Goal: Task Accomplishment & Management: Manage account settings

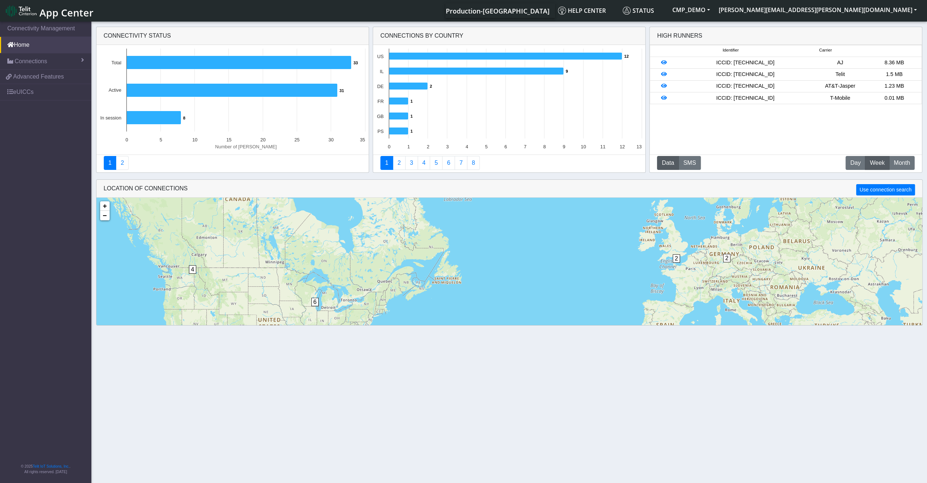
click at [65, 9] on span "App Center" at bounding box center [66, 13] width 54 height 14
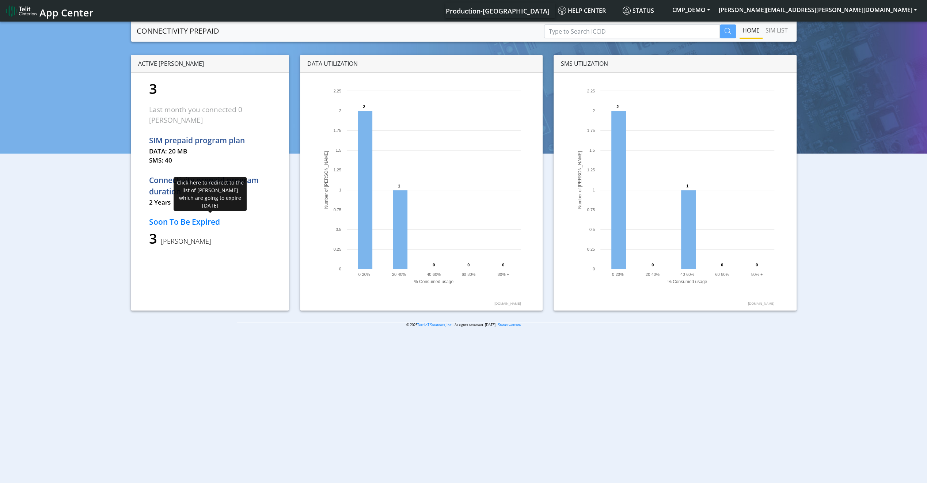
click at [170, 216] on p "Soon To Be Expired" at bounding box center [210, 222] width 122 height 12
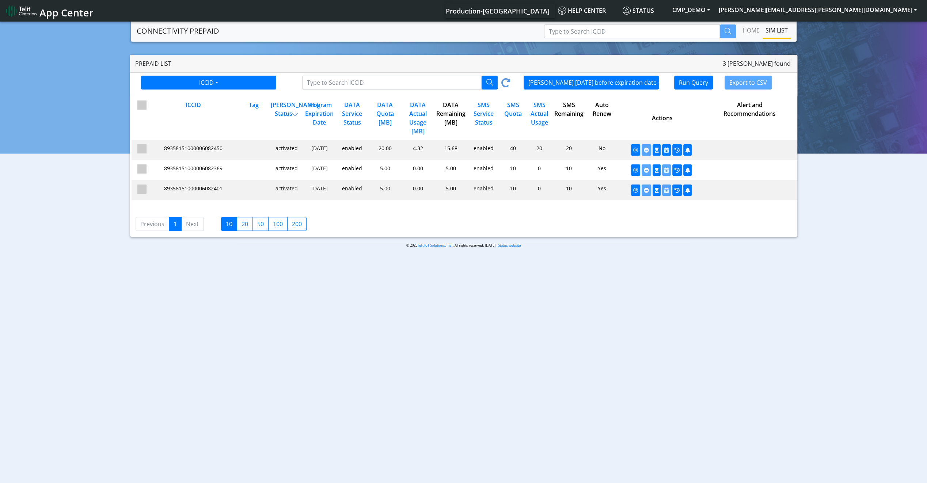
click at [839, 111] on div "Prepaid List 3 SIMs found ICCID ICCID Tag SIMs within 12 months before expirati…" at bounding box center [463, 146] width 916 height 182
click at [753, 34] on link "Home" at bounding box center [750, 30] width 23 height 15
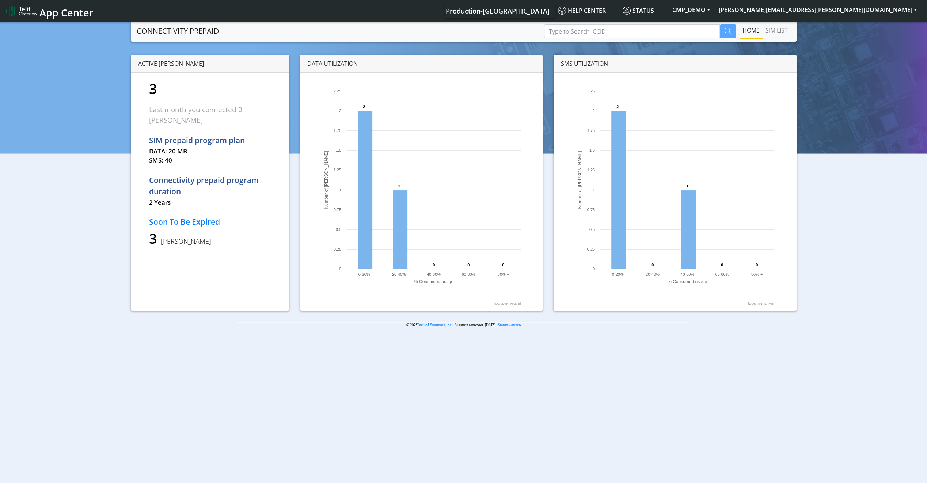
click at [193, 135] on p "SIM prepaid program plan" at bounding box center [210, 141] width 122 height 12
click at [164, 156] on p "SMS: 40" at bounding box center [210, 160] width 122 height 9
click at [654, 10] on span "Status" at bounding box center [637, 11] width 31 height 8
click at [75, 18] on span "App Center" at bounding box center [66, 13] width 54 height 14
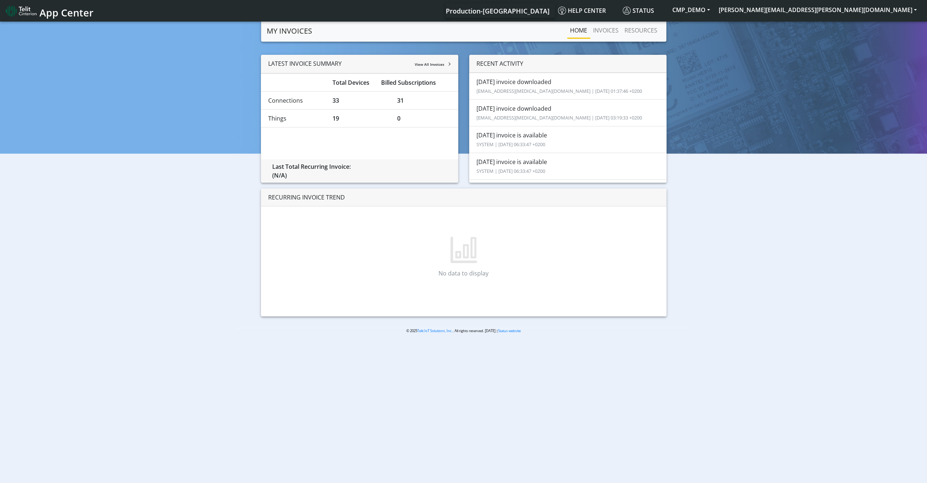
click at [491, 92] on small "eyal.yasmin@telit.com | 2025-08-13 01:37:46 +0200" at bounding box center [558, 91] width 165 height 7
click at [505, 85] on li "Jul invoice downloaded eyal.yasmin@telit.com | 2025-08-13 01:37:46 +0200" at bounding box center [567, 86] width 197 height 27
click at [597, 31] on link "INVOICES" at bounding box center [605, 30] width 31 height 15
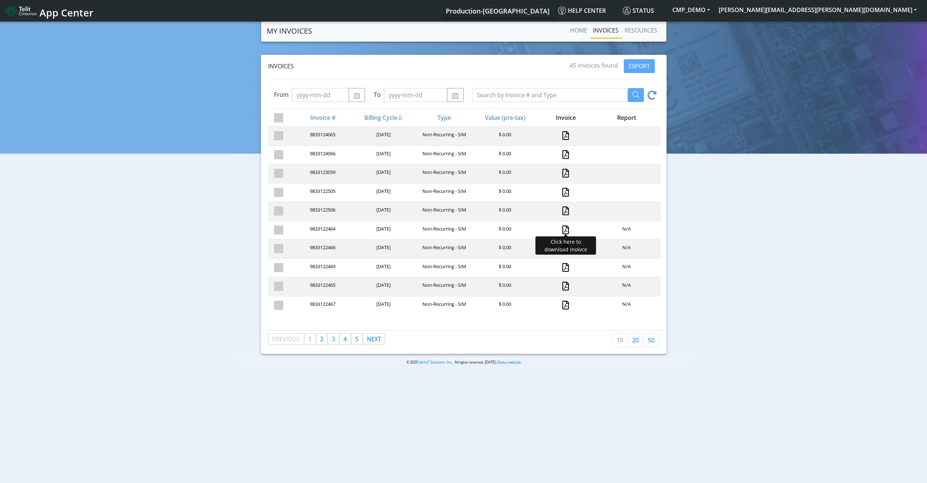
click at [566, 225] on link at bounding box center [565, 229] width 7 height 9
click at [578, 30] on link "Home" at bounding box center [578, 30] width 23 height 15
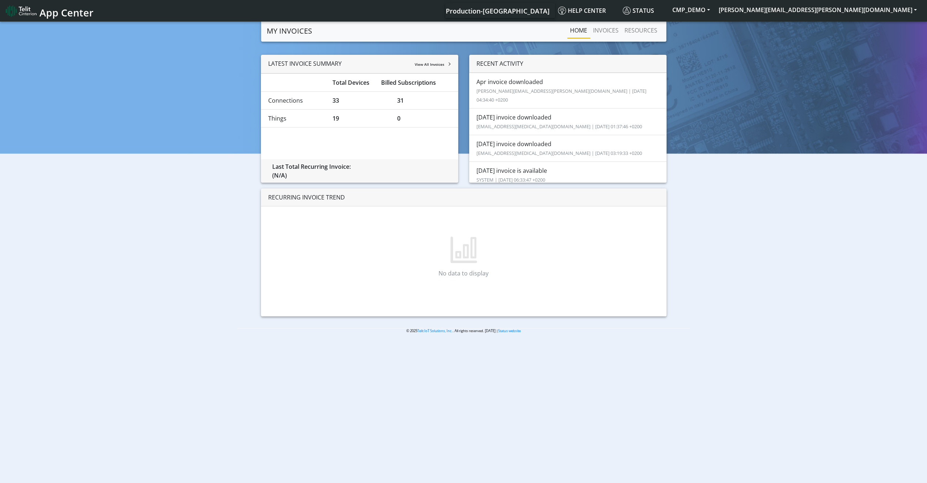
click at [63, 16] on span "App Center" at bounding box center [66, 13] width 54 height 14
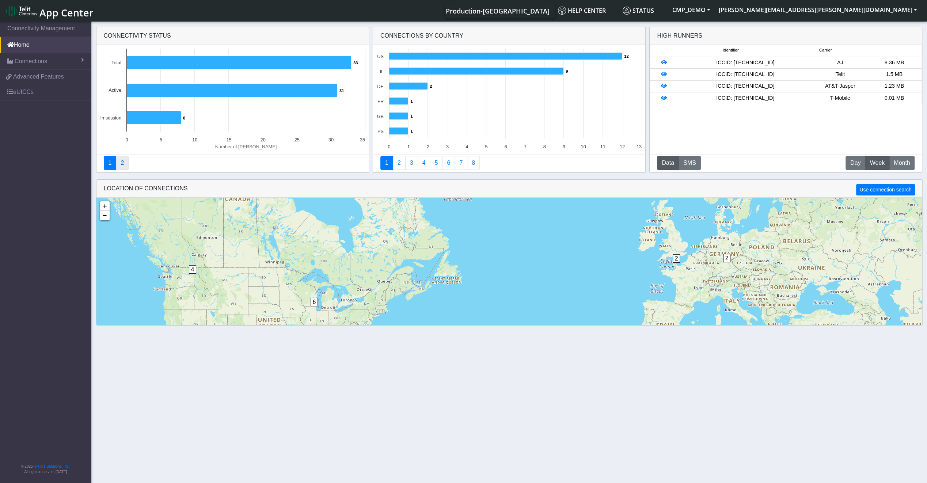
click at [120, 164] on link "2" at bounding box center [122, 163] width 13 height 14
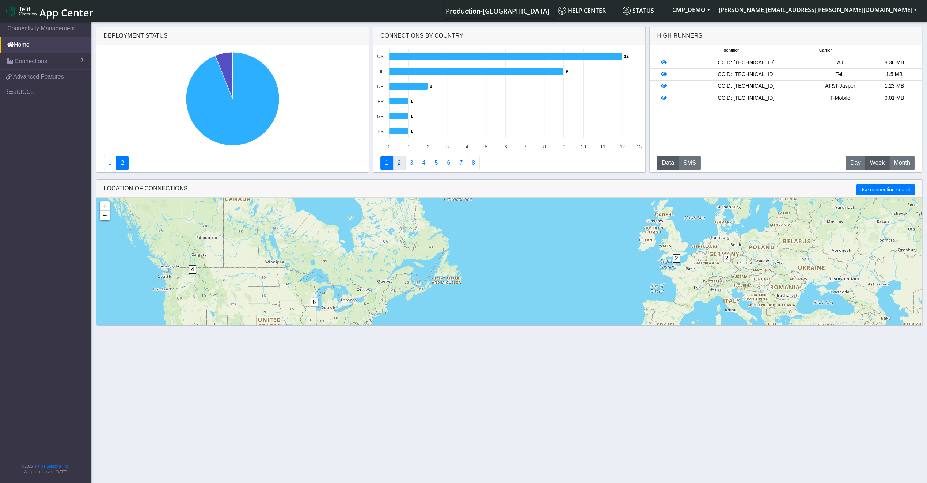
click at [396, 159] on link "2" at bounding box center [399, 163] width 13 height 14
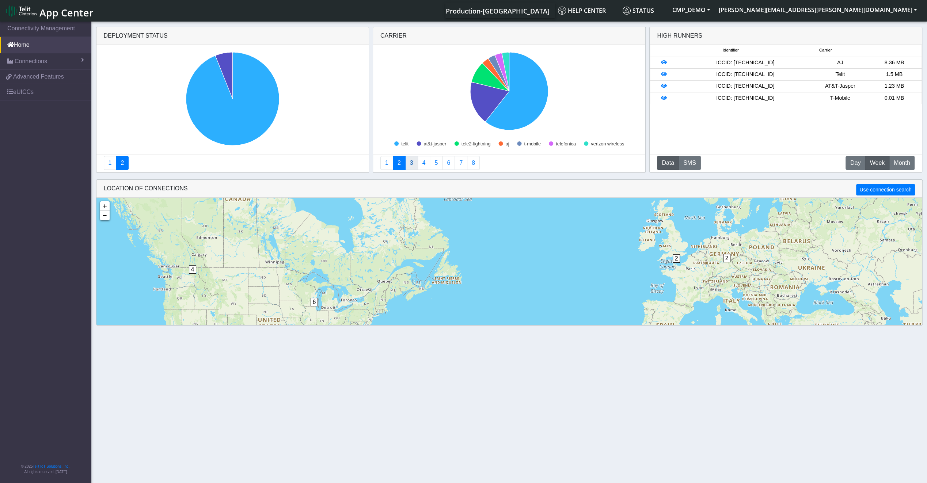
click at [406, 160] on link "3" at bounding box center [411, 163] width 13 height 14
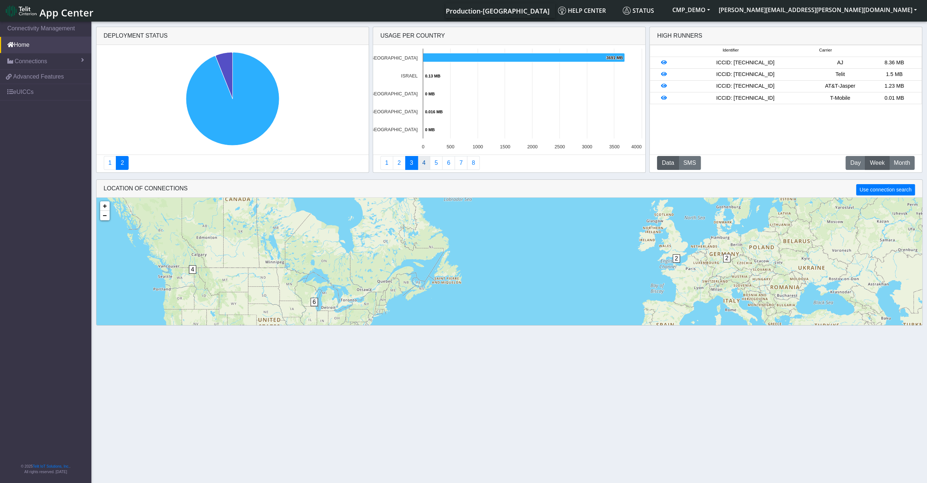
click at [422, 163] on link "4" at bounding box center [424, 163] width 13 height 14
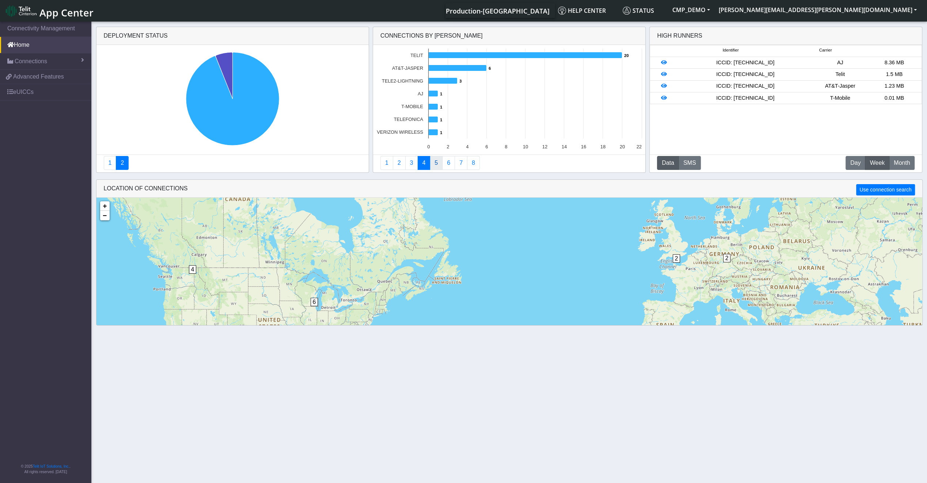
click at [431, 162] on link "5" at bounding box center [436, 163] width 13 height 14
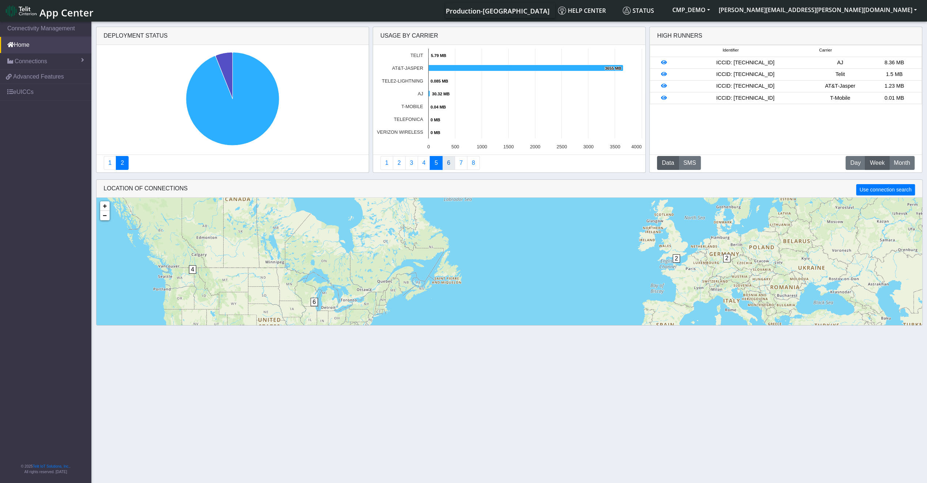
click at [447, 165] on link "6" at bounding box center [448, 163] width 13 height 14
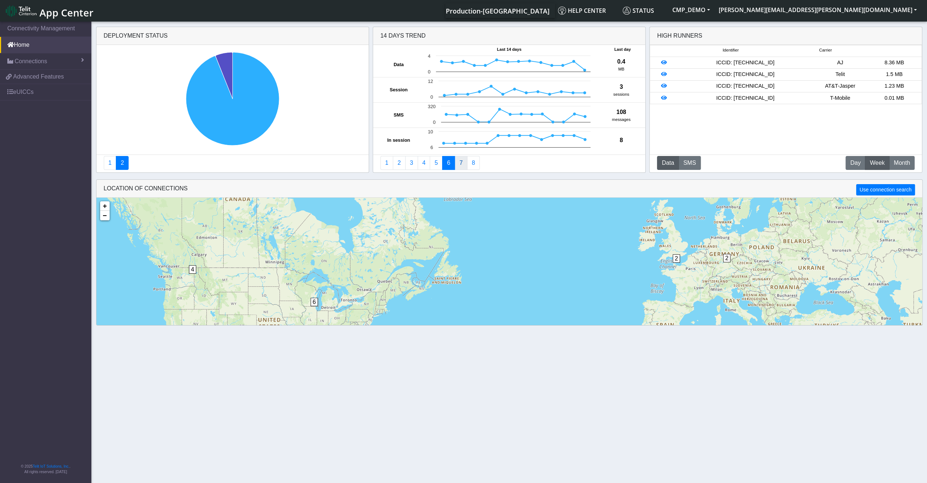
click at [459, 163] on link "7" at bounding box center [460, 163] width 13 height 14
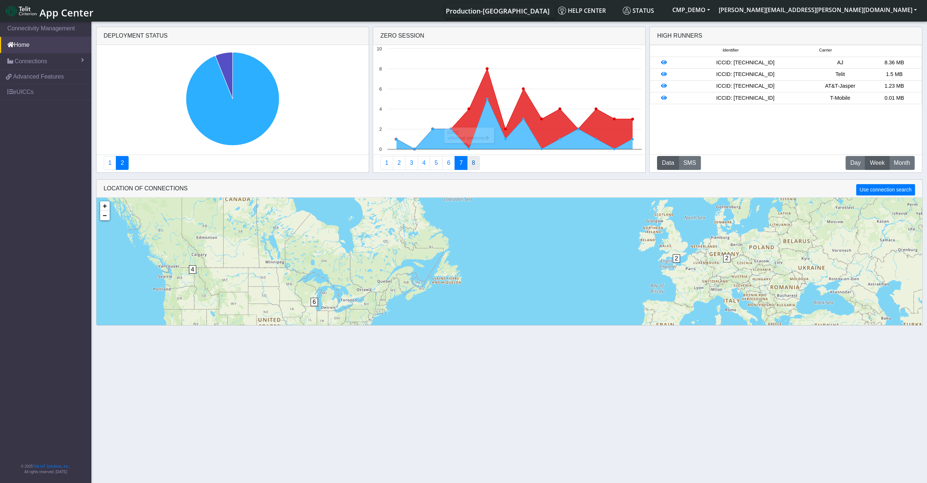
click at [471, 161] on link "8" at bounding box center [473, 163] width 13 height 14
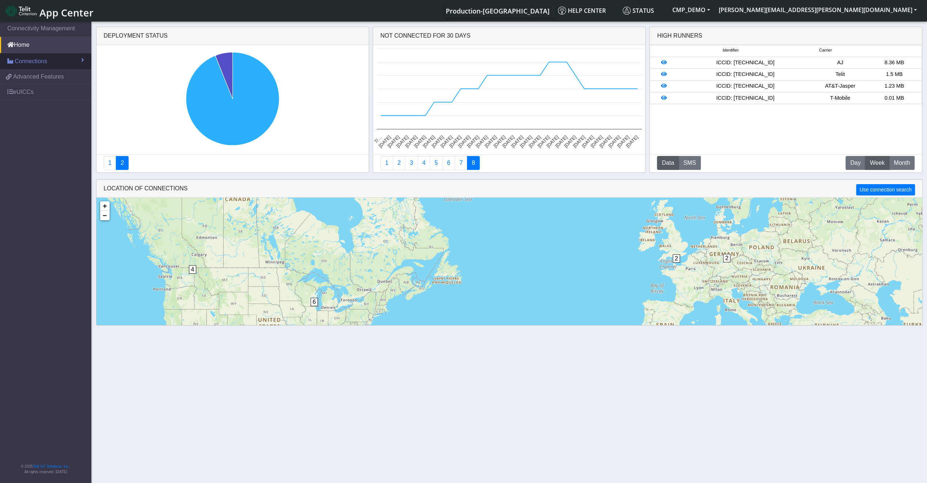
click at [28, 66] on link "Connections" at bounding box center [45, 61] width 91 height 16
click at [44, 72] on link "List" at bounding box center [45, 76] width 91 height 15
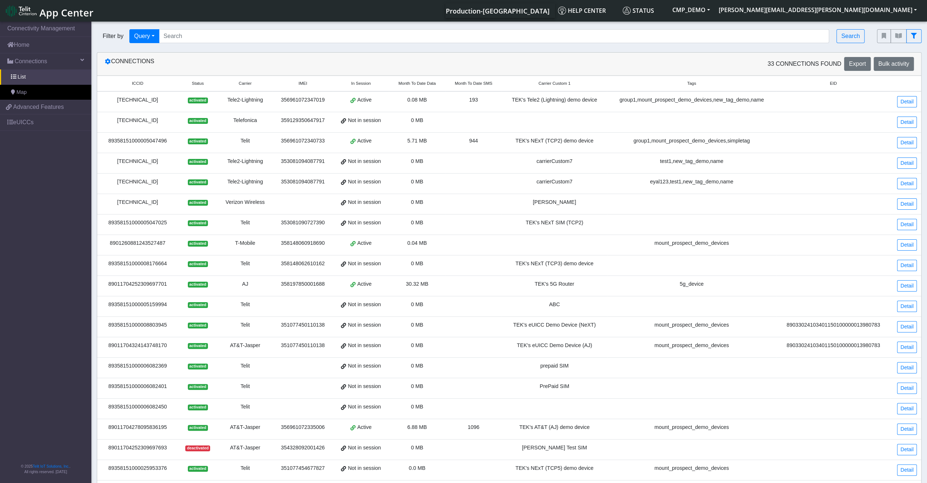
click at [268, 102] on div "Tele2-Lightning" at bounding box center [245, 100] width 46 height 8
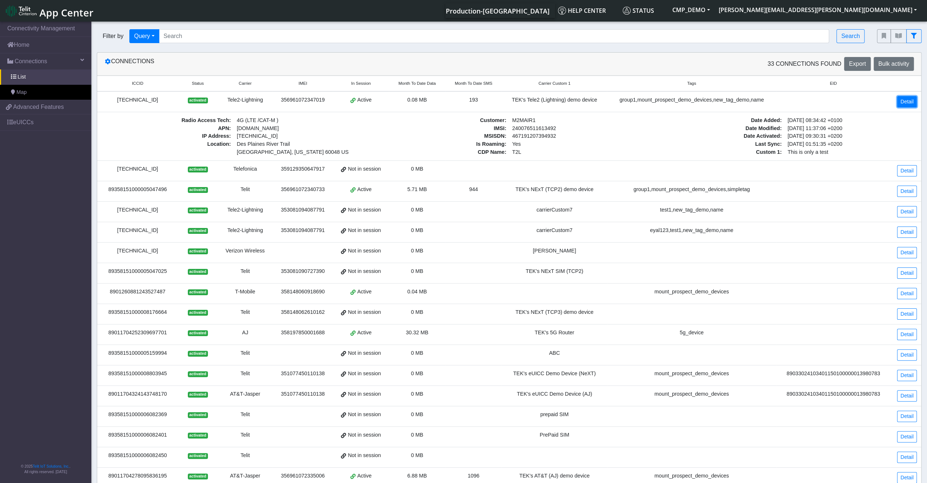
click at [900, 97] on link "Detail" at bounding box center [907, 101] width 20 height 11
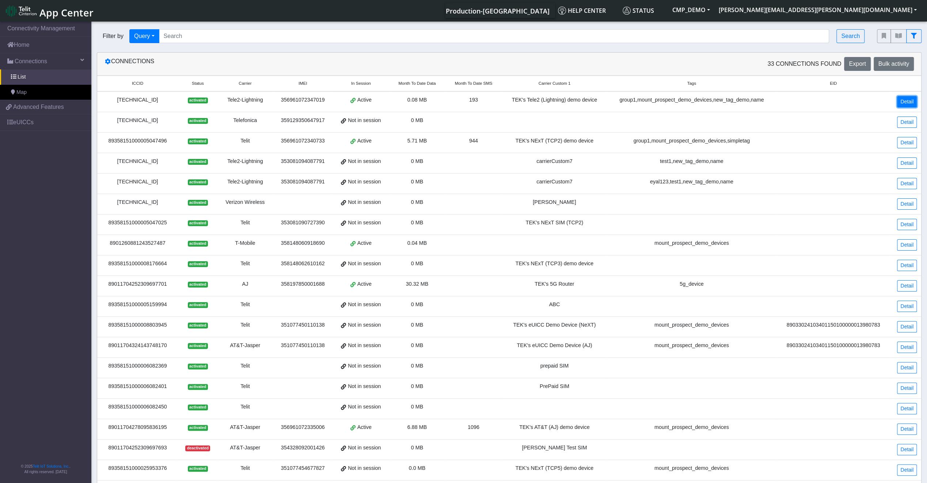
click at [900, 97] on link "Detail" at bounding box center [907, 101] width 20 height 11
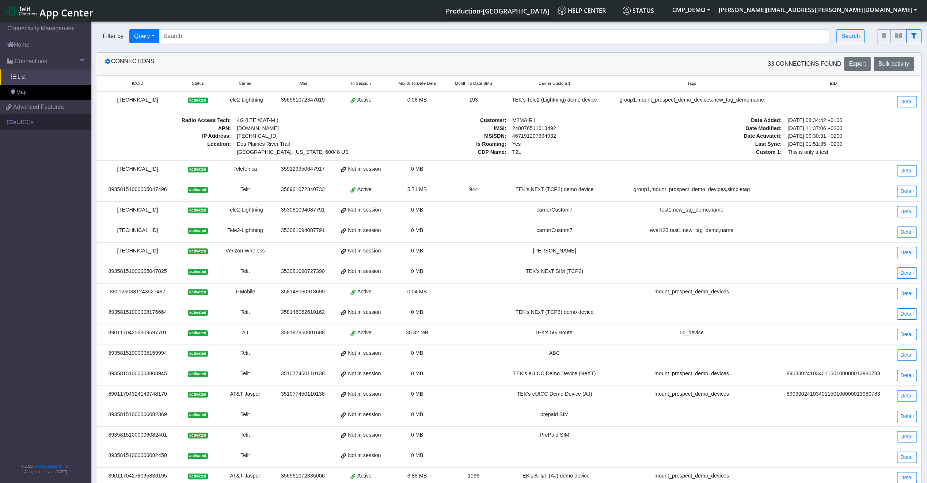
click at [31, 121] on link "eUICCs" at bounding box center [45, 122] width 91 height 16
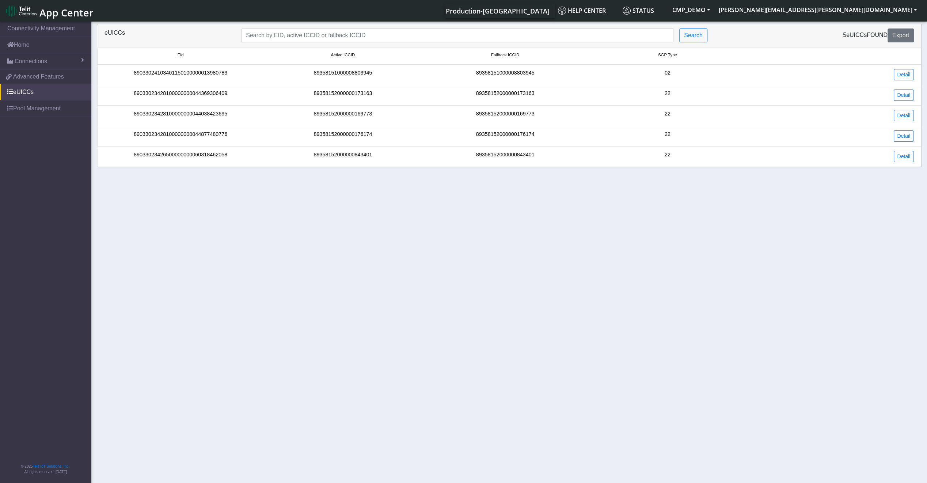
click at [171, 88] on li "89033023428100000000044369306409 89358152000000173163 89358152000000173163 22 D…" at bounding box center [509, 95] width 824 height 20
click at [329, 73] on div "89358151000008803945" at bounding box center [343, 74] width 162 height 11
click at [368, 73] on div "89358151000008803945" at bounding box center [343, 74] width 162 height 11
click at [904, 74] on link "Detail" at bounding box center [904, 74] width 20 height 11
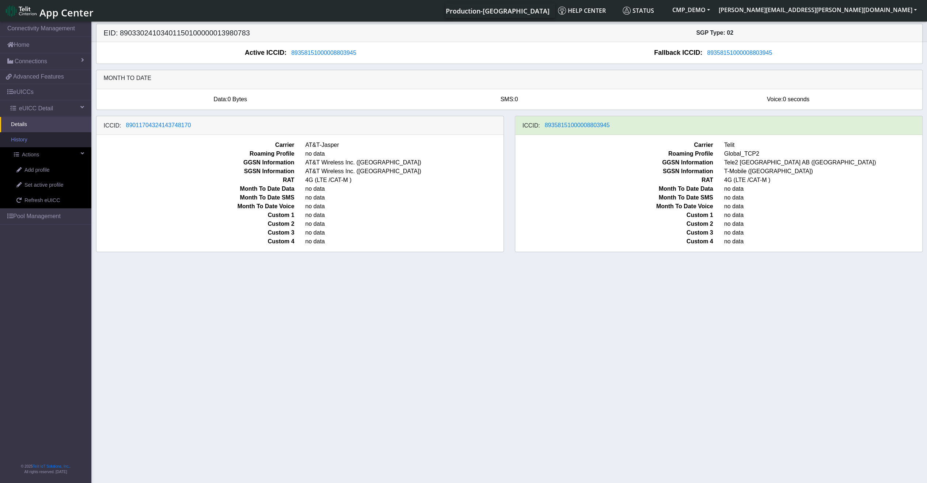
click at [56, 144] on link "History" at bounding box center [45, 139] width 91 height 15
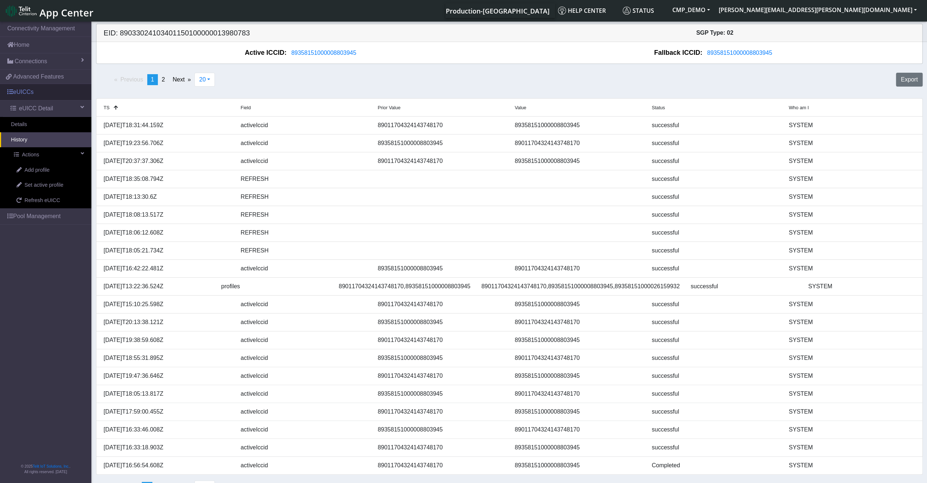
click at [39, 88] on link "eUICCs" at bounding box center [45, 92] width 91 height 16
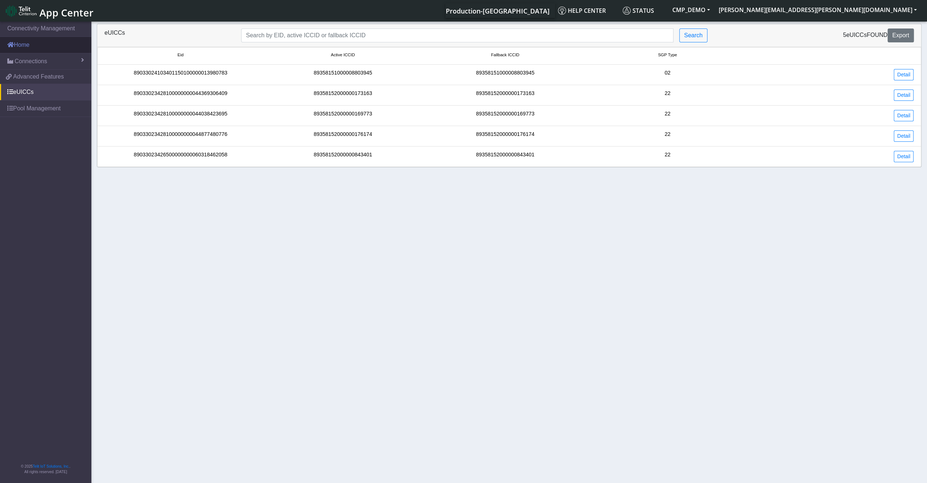
click at [34, 47] on link "Home" at bounding box center [45, 45] width 91 height 16
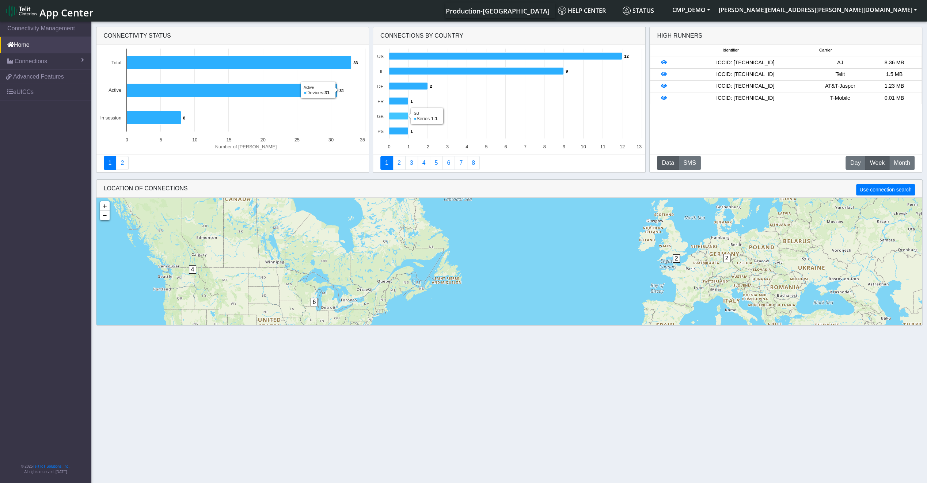
click at [396, 114] on icon at bounding box center [398, 116] width 19 height 7
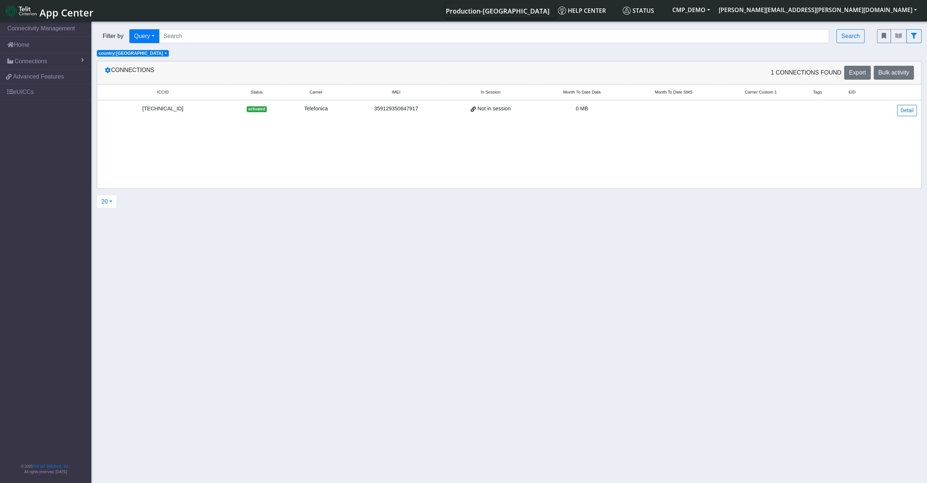
click at [294, 108] on div "Telefonica" at bounding box center [316, 109] width 54 height 8
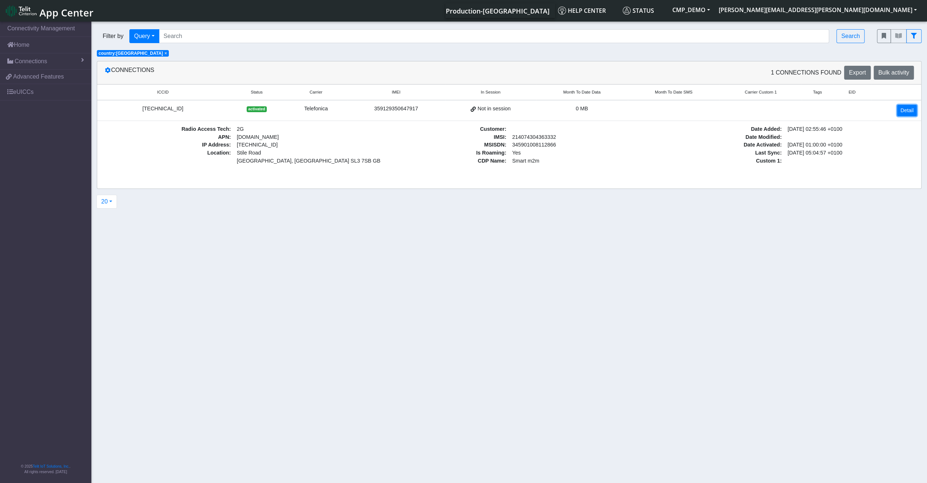
click at [906, 115] on link "Detail" at bounding box center [907, 110] width 20 height 11
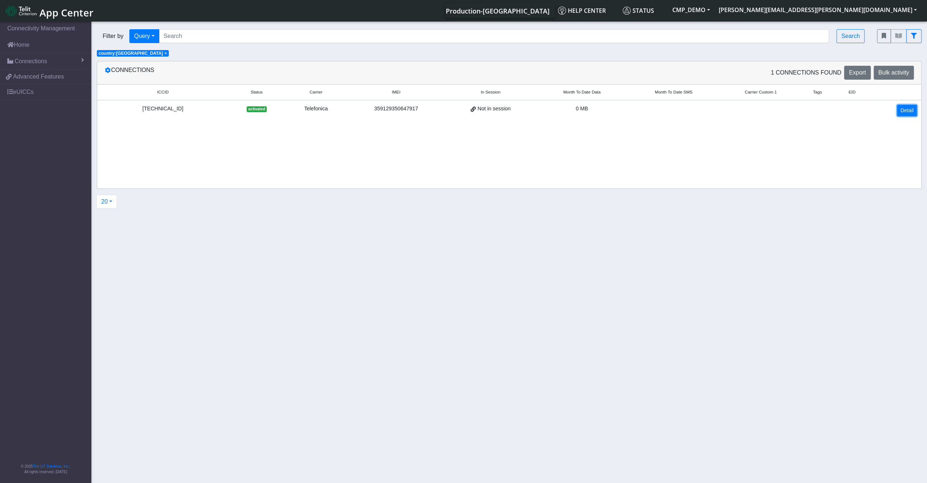
click at [906, 115] on link "Detail" at bounding box center [907, 110] width 20 height 11
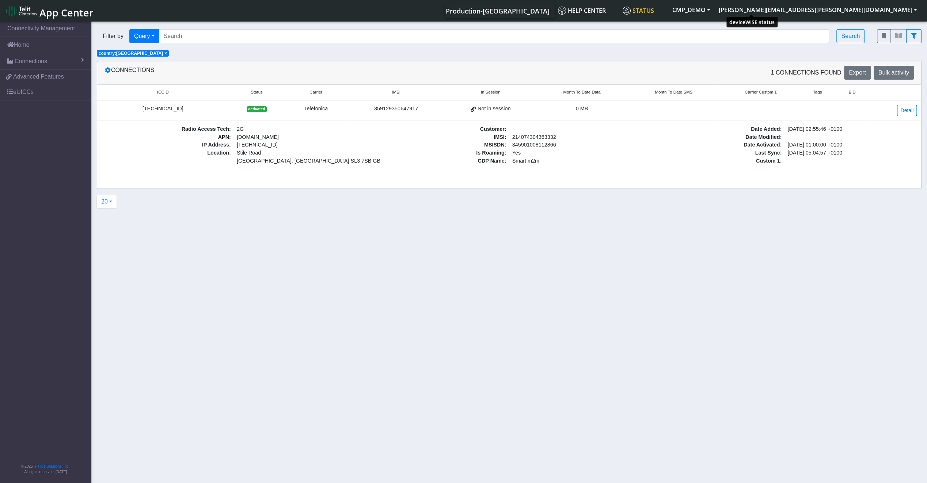
click at [654, 12] on span "Status" at bounding box center [637, 11] width 31 height 8
click at [45, 45] on link "Home" at bounding box center [45, 45] width 91 height 16
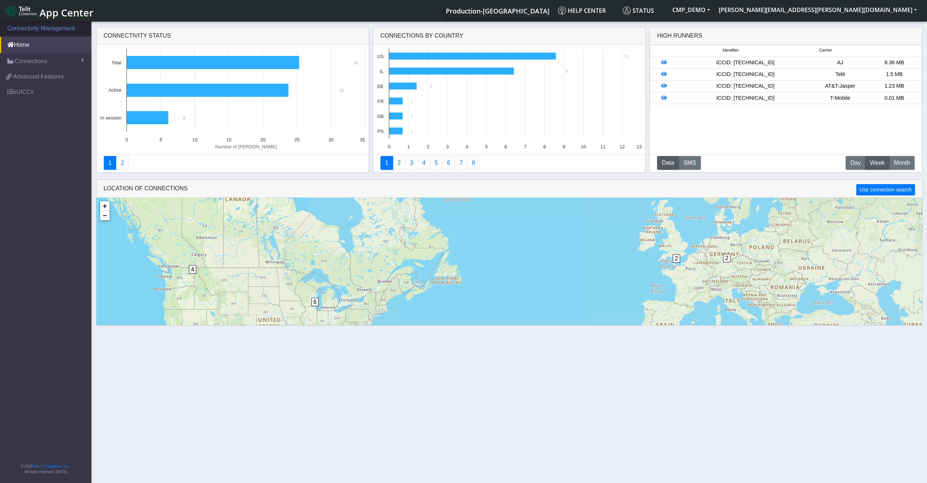
click at [48, 32] on link "Connectivity Management" at bounding box center [45, 28] width 91 height 16
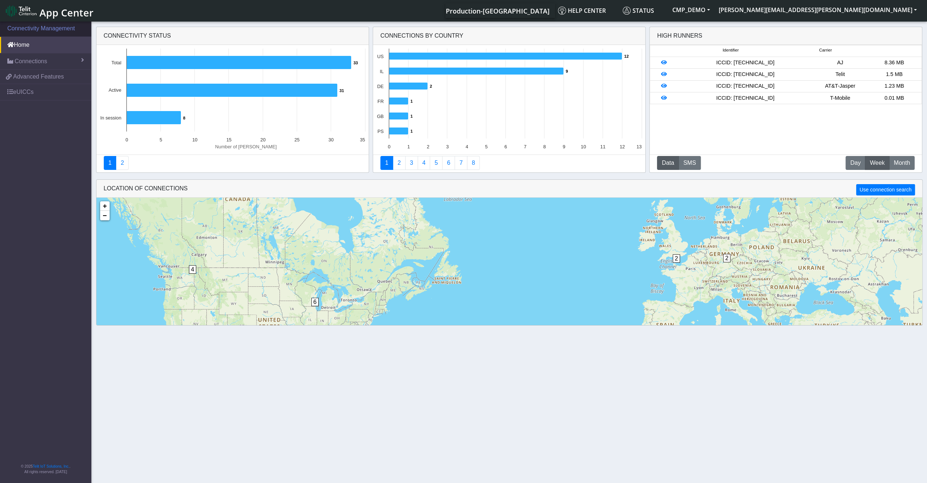
click at [54, 25] on link "Connectivity Management" at bounding box center [45, 28] width 91 height 16
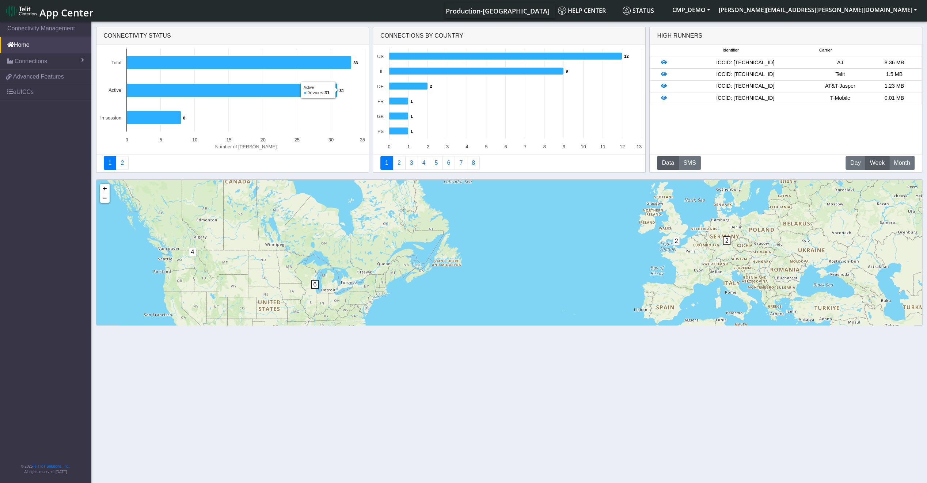
click at [307, 302] on div "10 4 2 6 2 2 + − ©2025 MapQuest, | Terms" at bounding box center [509, 288] width 826 height 217
click at [316, 289] on div "6" at bounding box center [314, 291] width 7 height 22
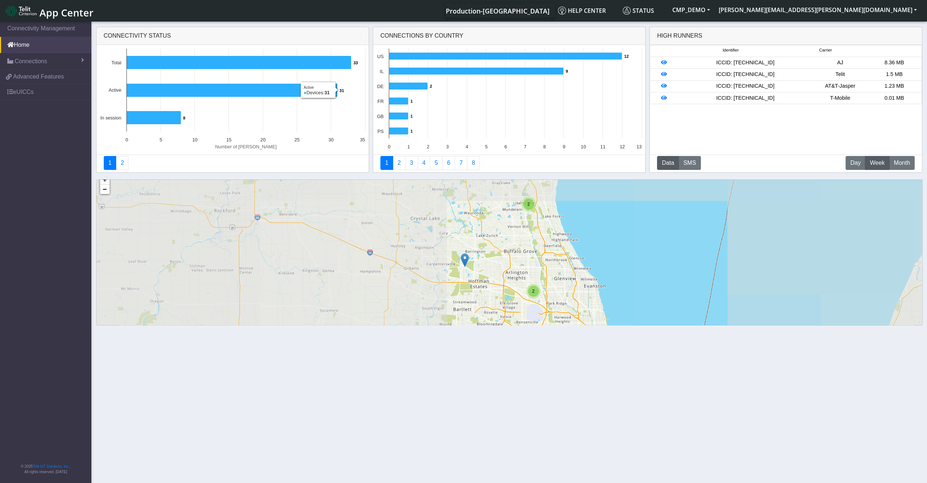
scroll to position [18, 0]
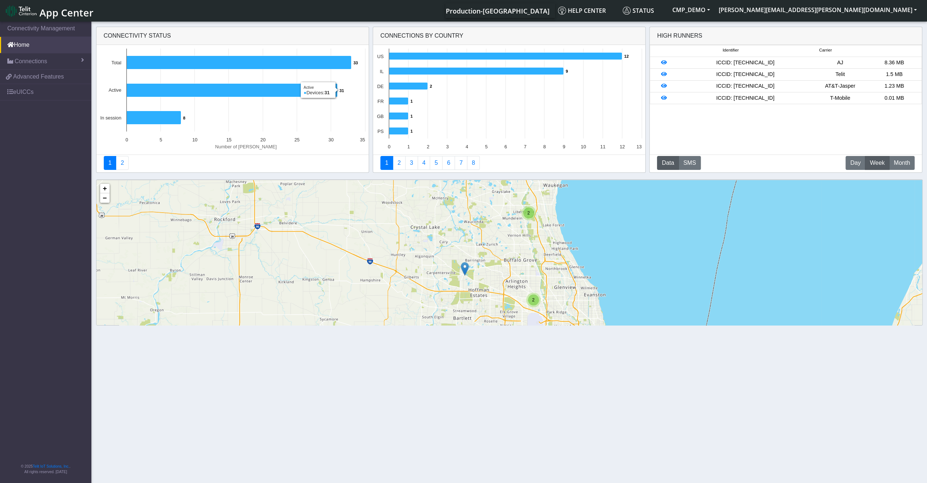
click at [379, 262] on div "2 2 + − ©2025 MapQuest, | Terms" at bounding box center [509, 288] width 826 height 217
click at [366, 263] on div "2 2 + − ©2025 MapQuest, | Terms" at bounding box center [509, 288] width 826 height 217
click at [469, 269] on div "2 2 + − ©2025 MapQuest, | Terms" at bounding box center [509, 288] width 826 height 217
click at [535, 299] on div "2" at bounding box center [533, 299] width 11 height 11
click at [546, 299] on img at bounding box center [546, 298] width 8 height 14
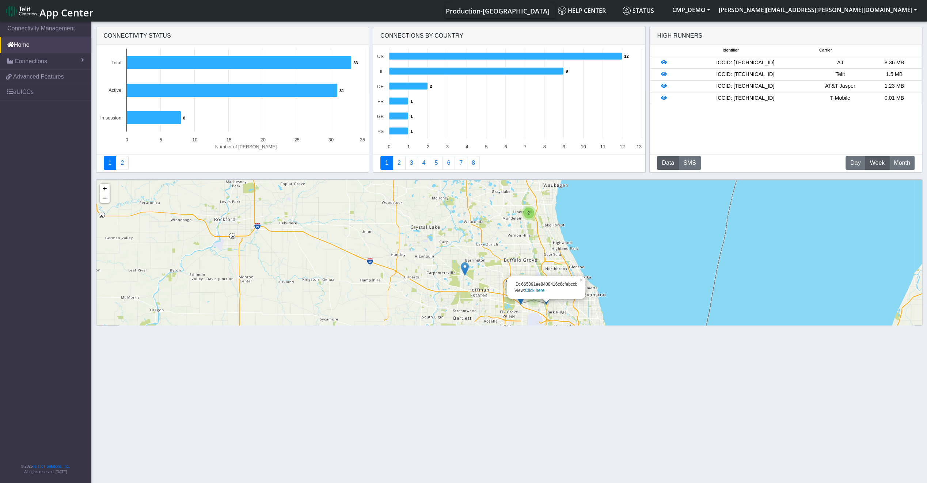
click at [537, 289] on link "Click here" at bounding box center [534, 290] width 19 height 5
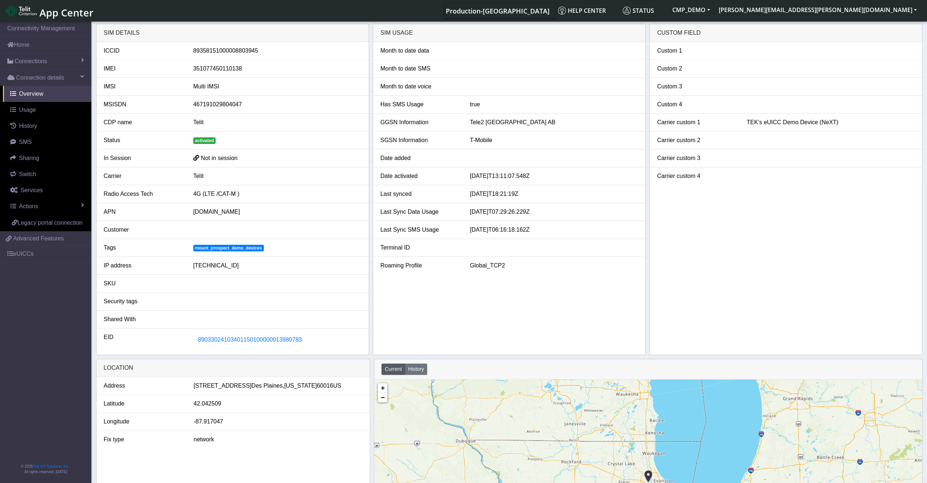
click at [206, 141] on span "activated" at bounding box center [204, 140] width 23 height 7
click at [206, 248] on span "mount_prospect_demo_devices" at bounding box center [228, 248] width 71 height 7
click at [213, 250] on div "mount_prospect_demo_devices" at bounding box center [277, 247] width 179 height 9
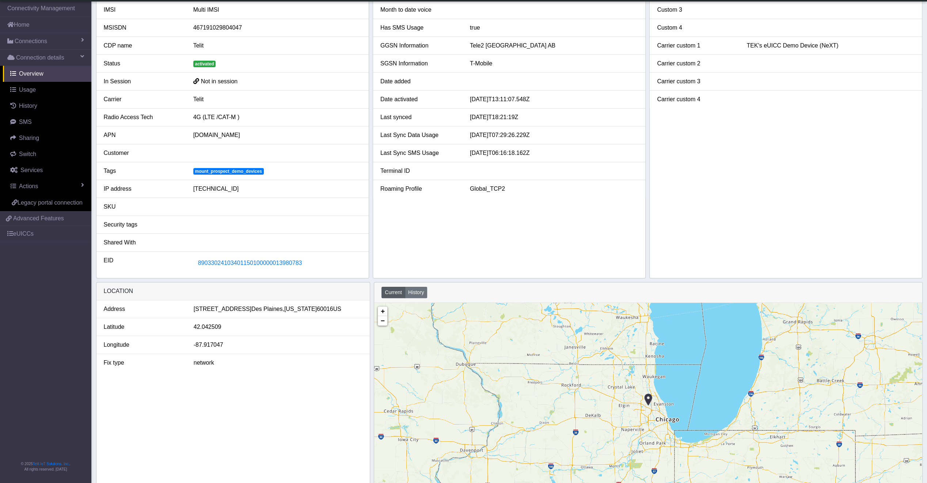
scroll to position [91, 0]
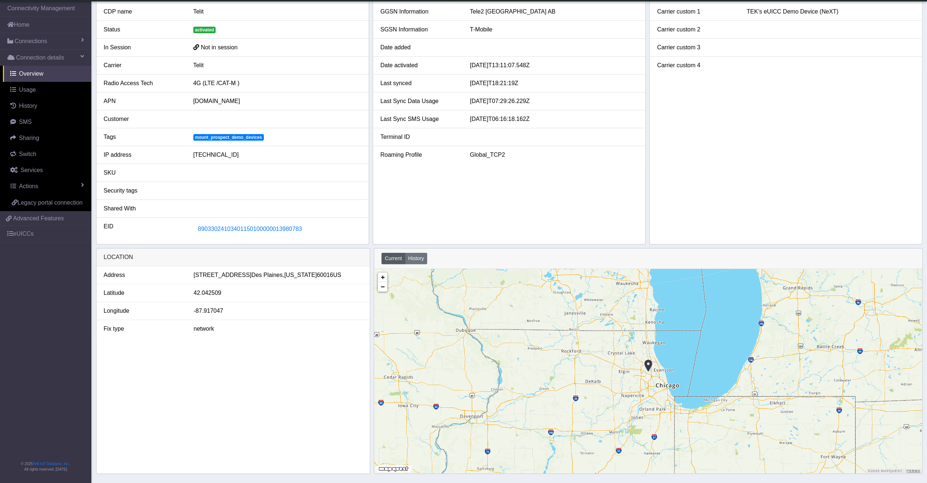
click at [648, 362] on img at bounding box center [648, 366] width 8 height 14
click at [650, 359] on img at bounding box center [648, 366] width 8 height 14
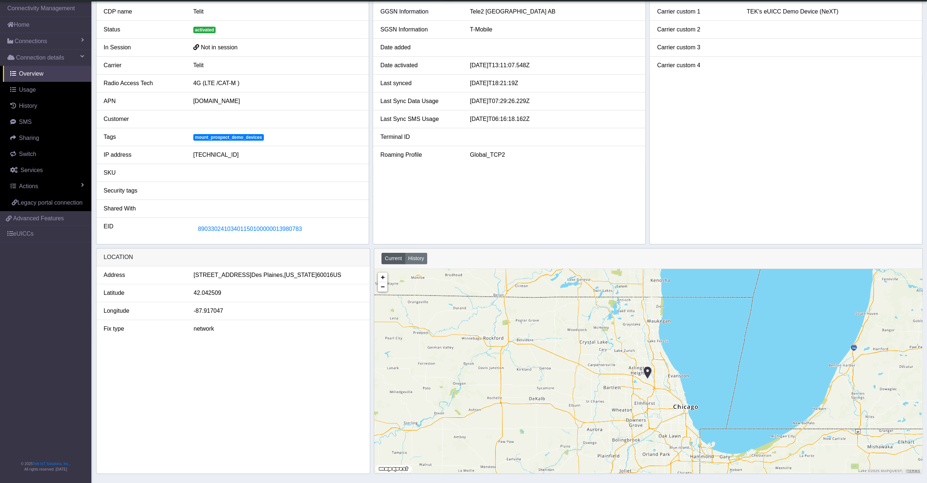
click at [649, 369] on img at bounding box center [647, 373] width 8 height 14
click at [400, 259] on button "Current" at bounding box center [393, 258] width 24 height 11
click at [414, 257] on button "History" at bounding box center [416, 258] width 23 height 11
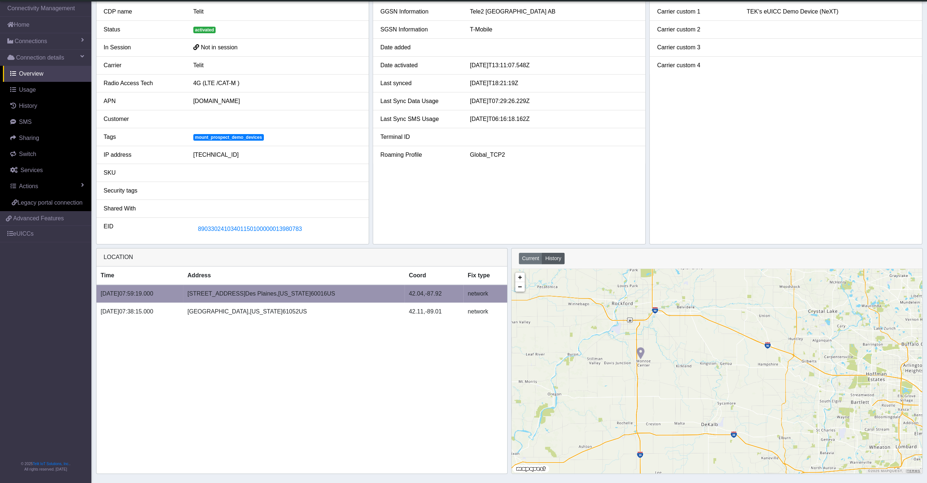
click at [373, 307] on div "[GEOGRAPHIC_DATA], [US_STATE] 61052 US" at bounding box center [293, 311] width 213 height 9
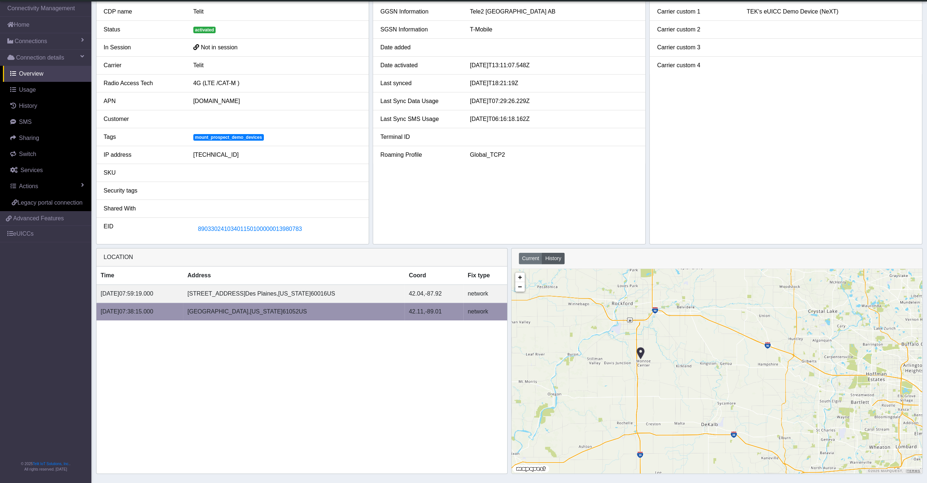
drag, startPoint x: 366, startPoint y: 303, endPoint x: 362, endPoint y: 303, distance: 4.0
click at [366, 303] on td "[GEOGRAPHIC_DATA], [US_STATE] 61052 US" at bounding box center [293, 312] width 221 height 18
click at [310, 307] on div "[GEOGRAPHIC_DATA], [US_STATE] 61052 US" at bounding box center [293, 311] width 213 height 9
click at [278, 289] on span "Des Plaines," at bounding box center [261, 293] width 33 height 9
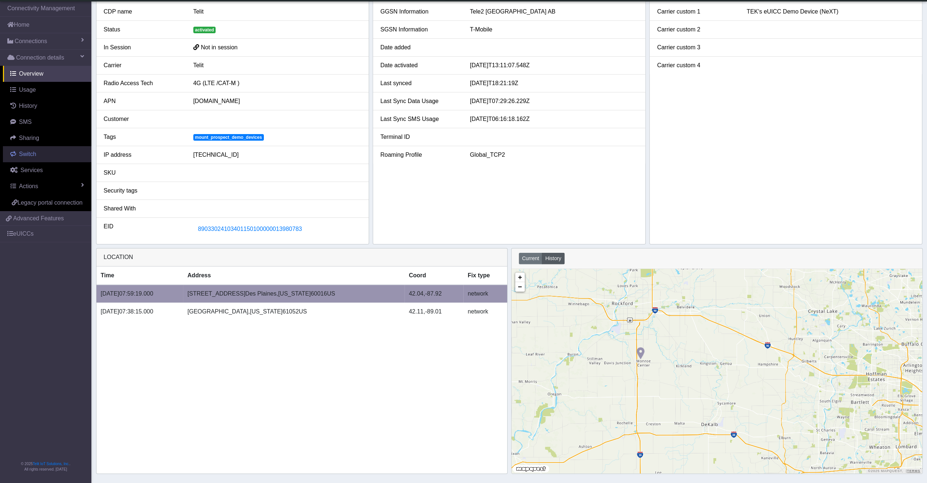
click at [37, 151] on link "Switch" at bounding box center [47, 154] width 88 height 16
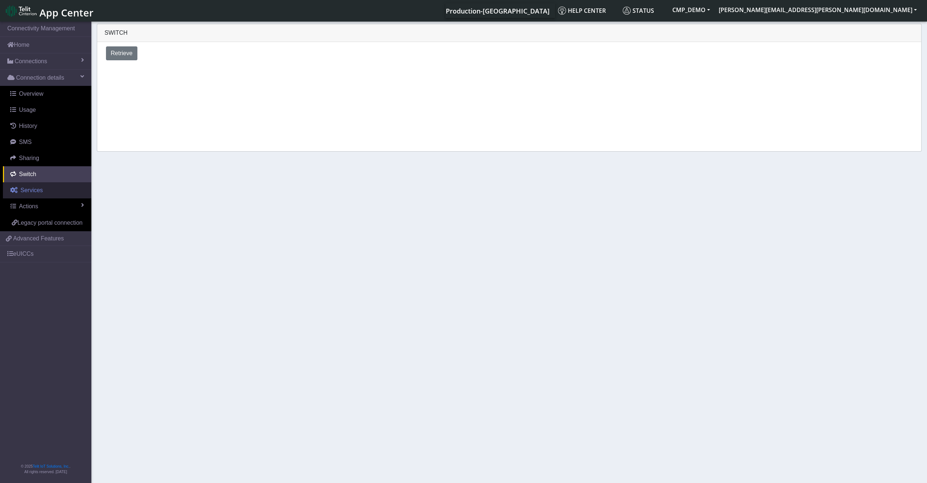
click at [31, 187] on span "Services" at bounding box center [31, 190] width 22 height 6
select select "2: 6"
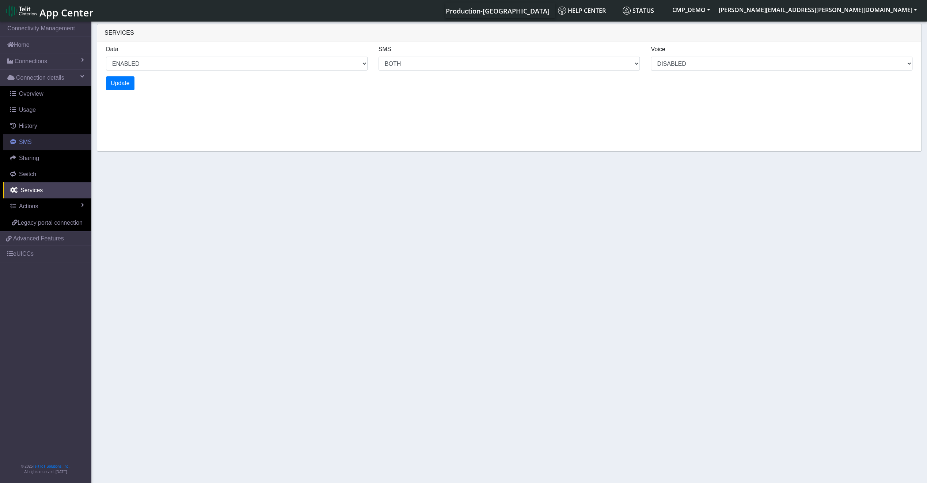
click at [30, 145] on span "SMS" at bounding box center [25, 142] width 13 height 6
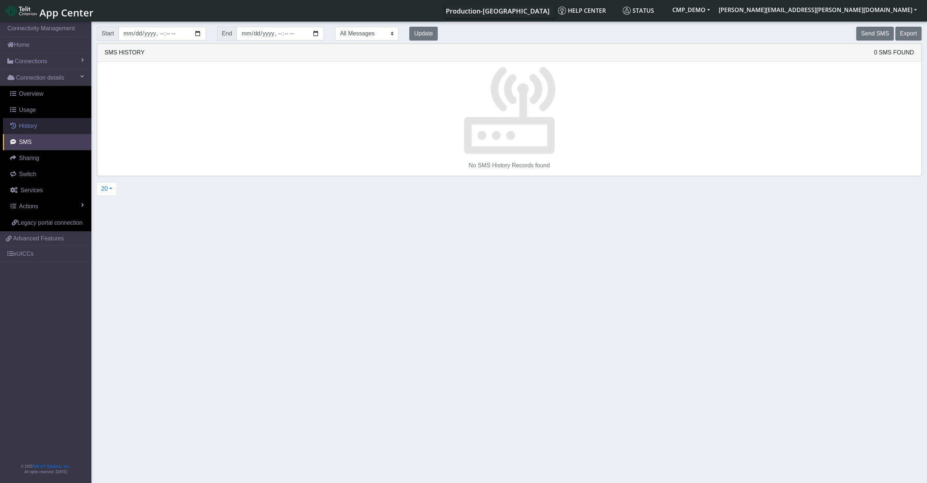
click at [30, 129] on span "History" at bounding box center [28, 126] width 18 height 6
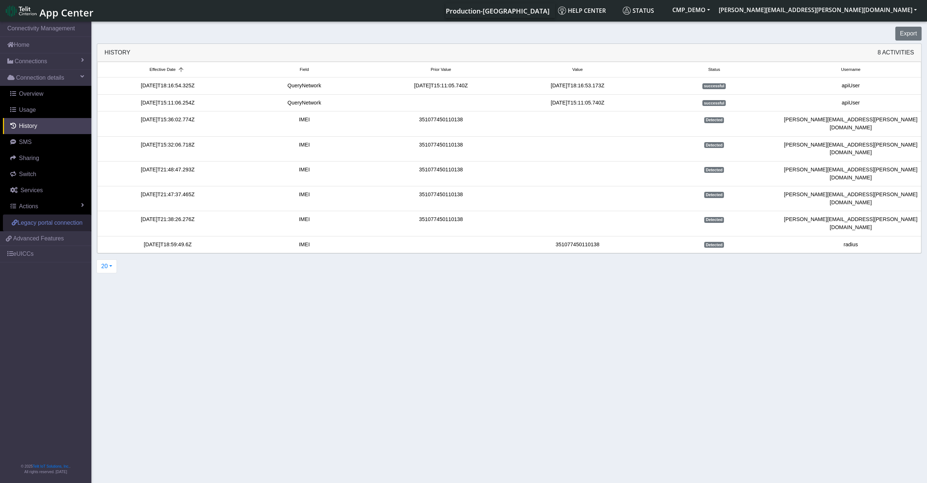
click at [41, 220] on span "Legacy portal connection" at bounding box center [50, 223] width 65 height 6
click at [27, 209] on span "Actions" at bounding box center [28, 206] width 19 height 6
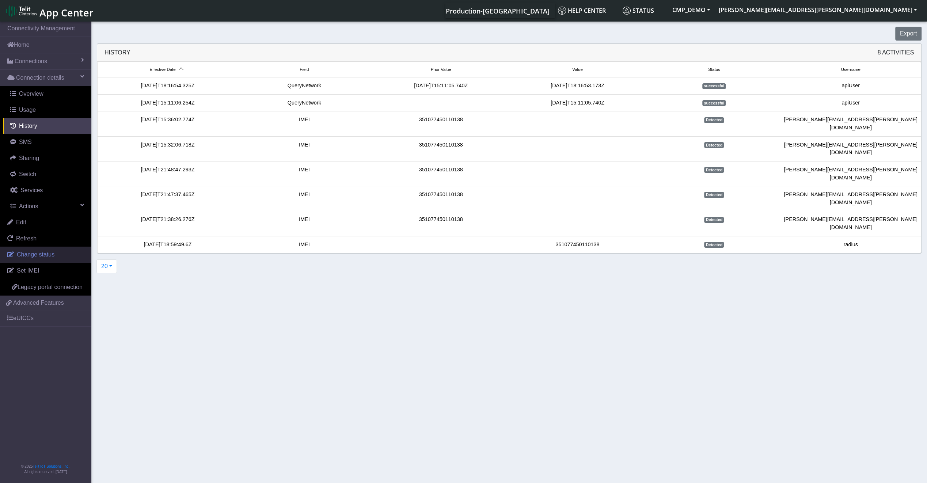
click at [23, 255] on span "Change status" at bounding box center [36, 254] width 38 height 6
